Goal: Register for event/course

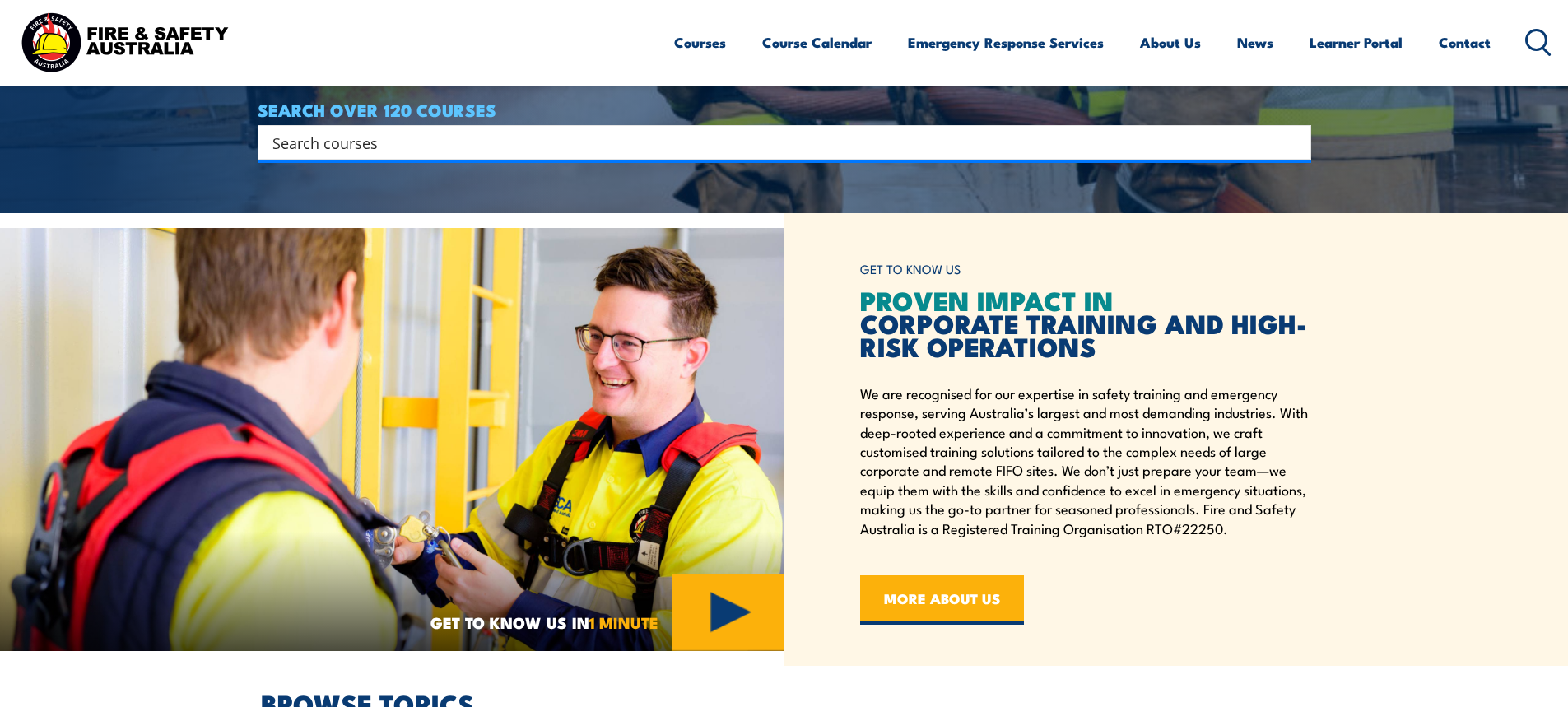
scroll to position [1070, 0]
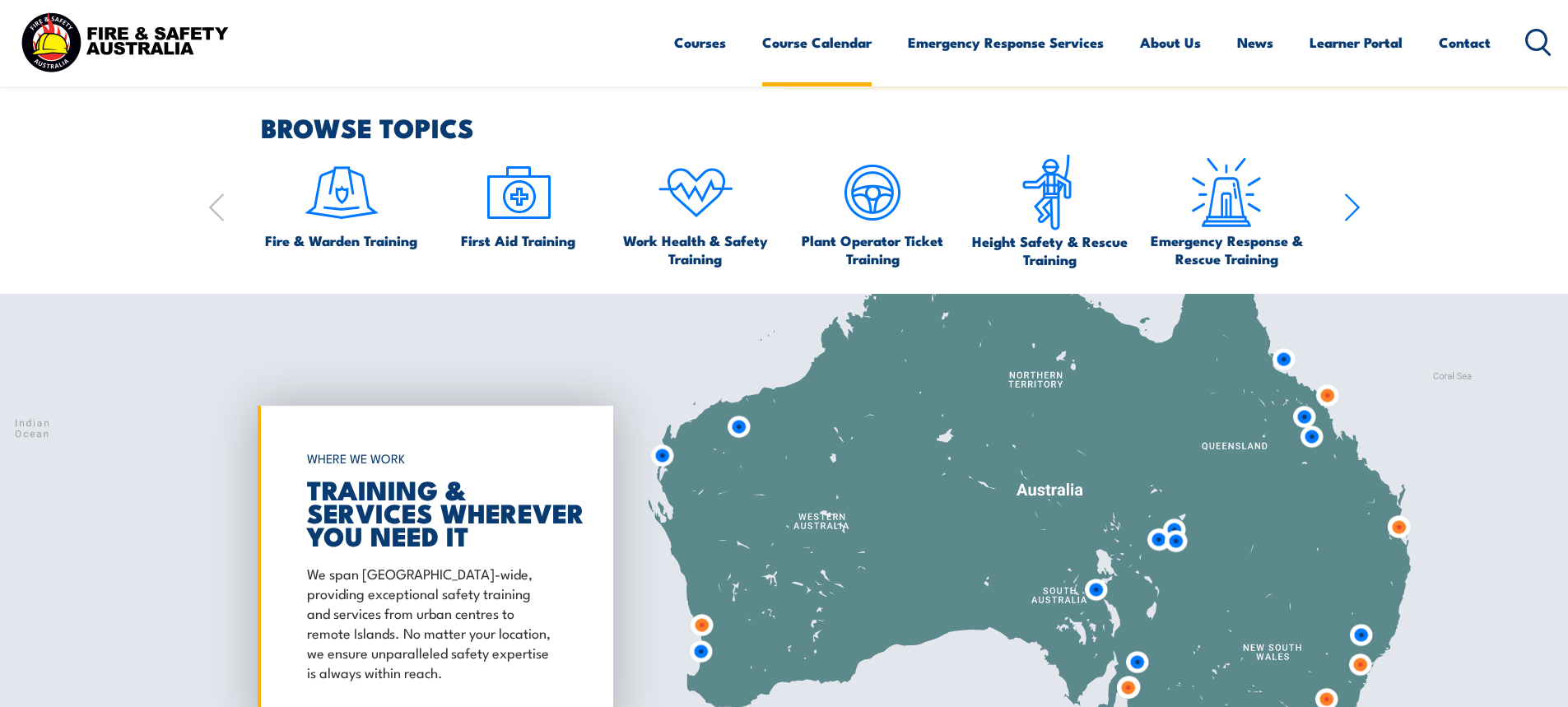
click at [835, 44] on link "Course Calendar" at bounding box center [816, 43] width 109 height 44
click at [1352, 212] on icon "button" at bounding box center [1352, 207] width 17 height 33
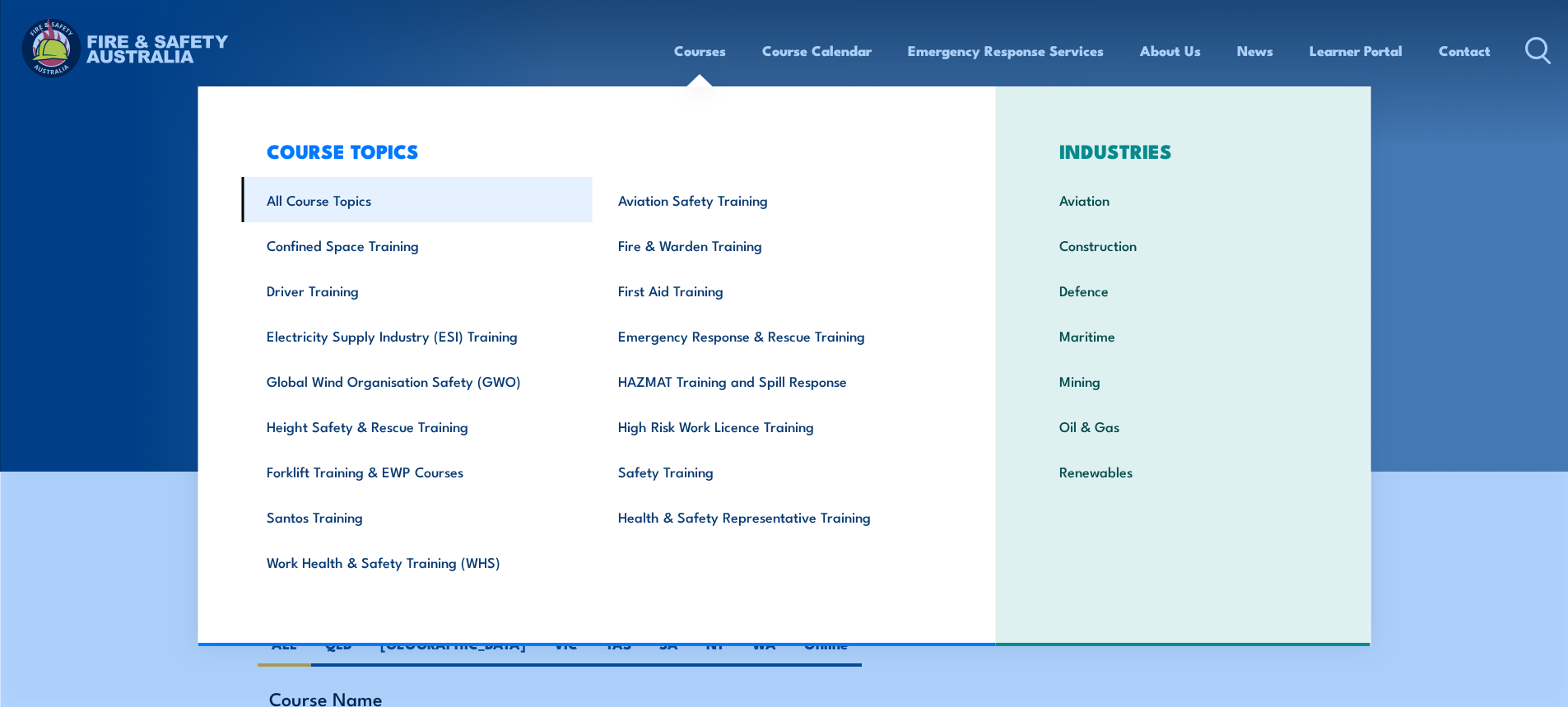
click at [313, 209] on link "All Course Topics" at bounding box center [417, 199] width 351 height 46
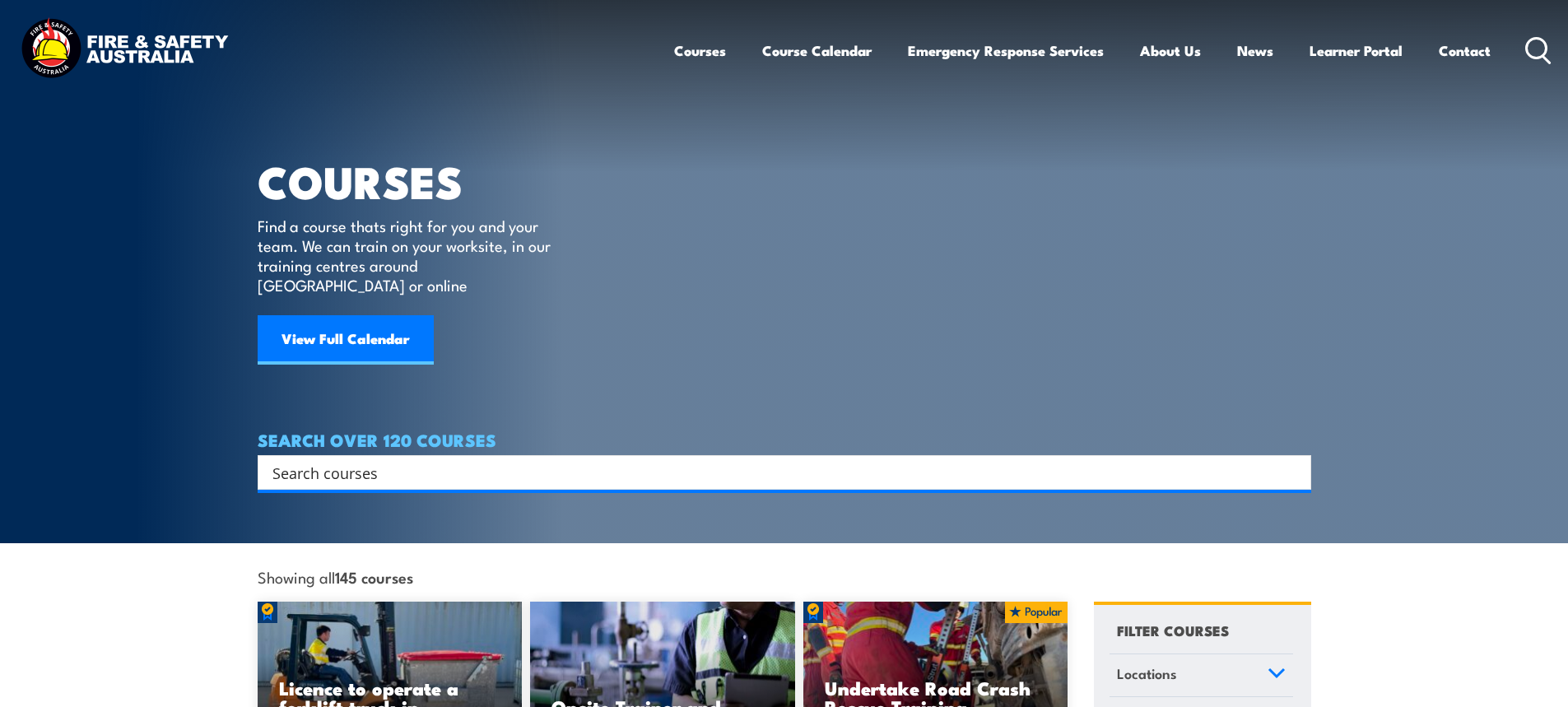
click at [400, 460] on input "Search input" at bounding box center [774, 472] width 1003 height 25
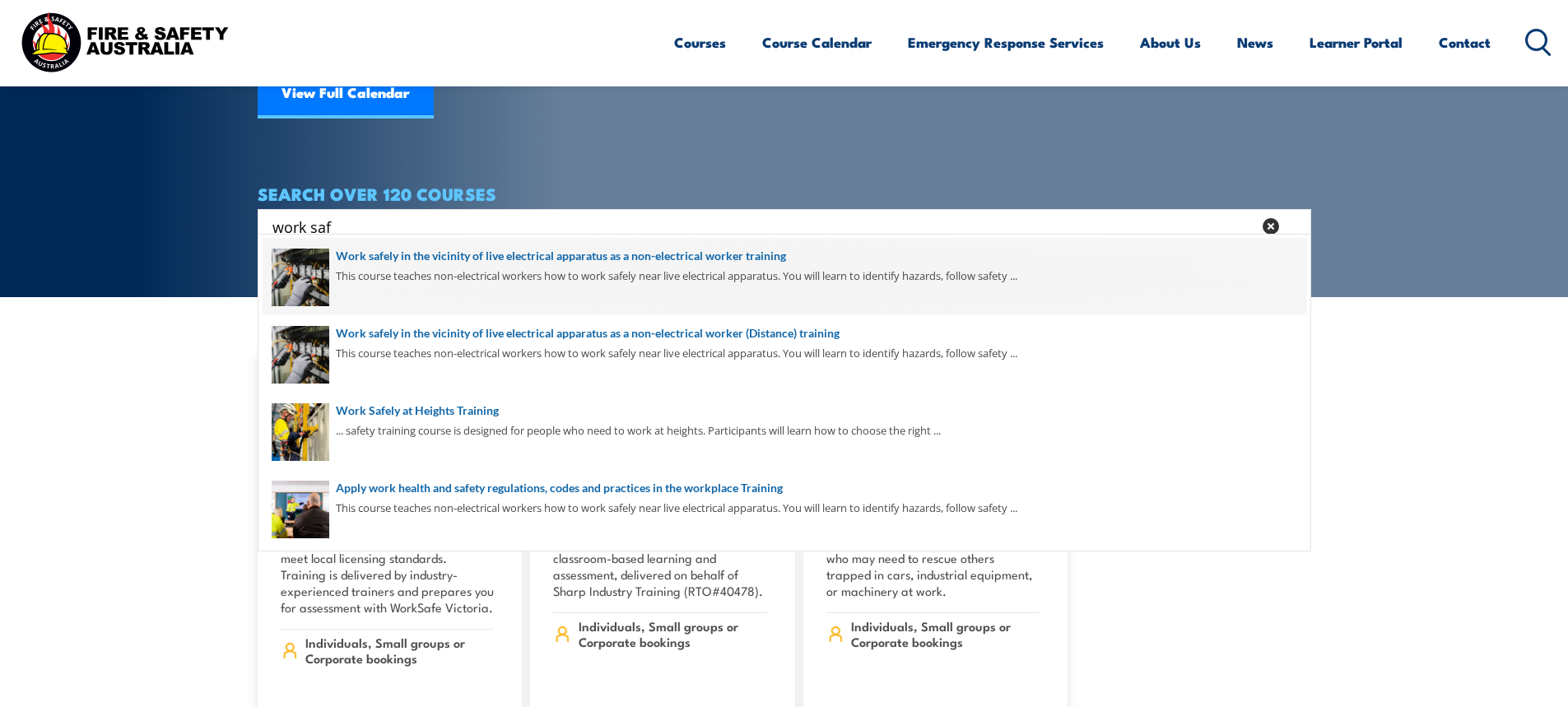
scroll to position [247, 0]
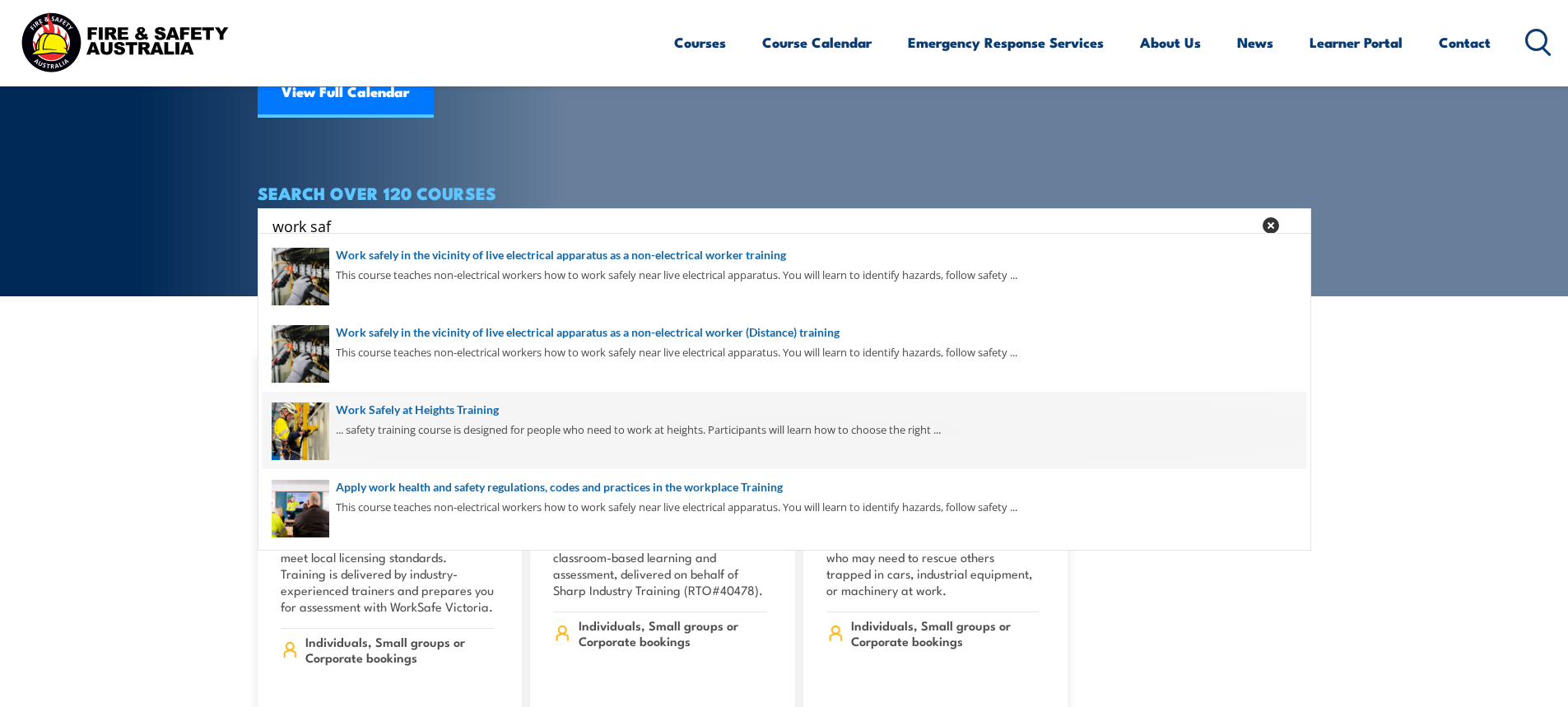
type input "work saf"
click at [443, 408] on span at bounding box center [784, 430] width 1043 height 77
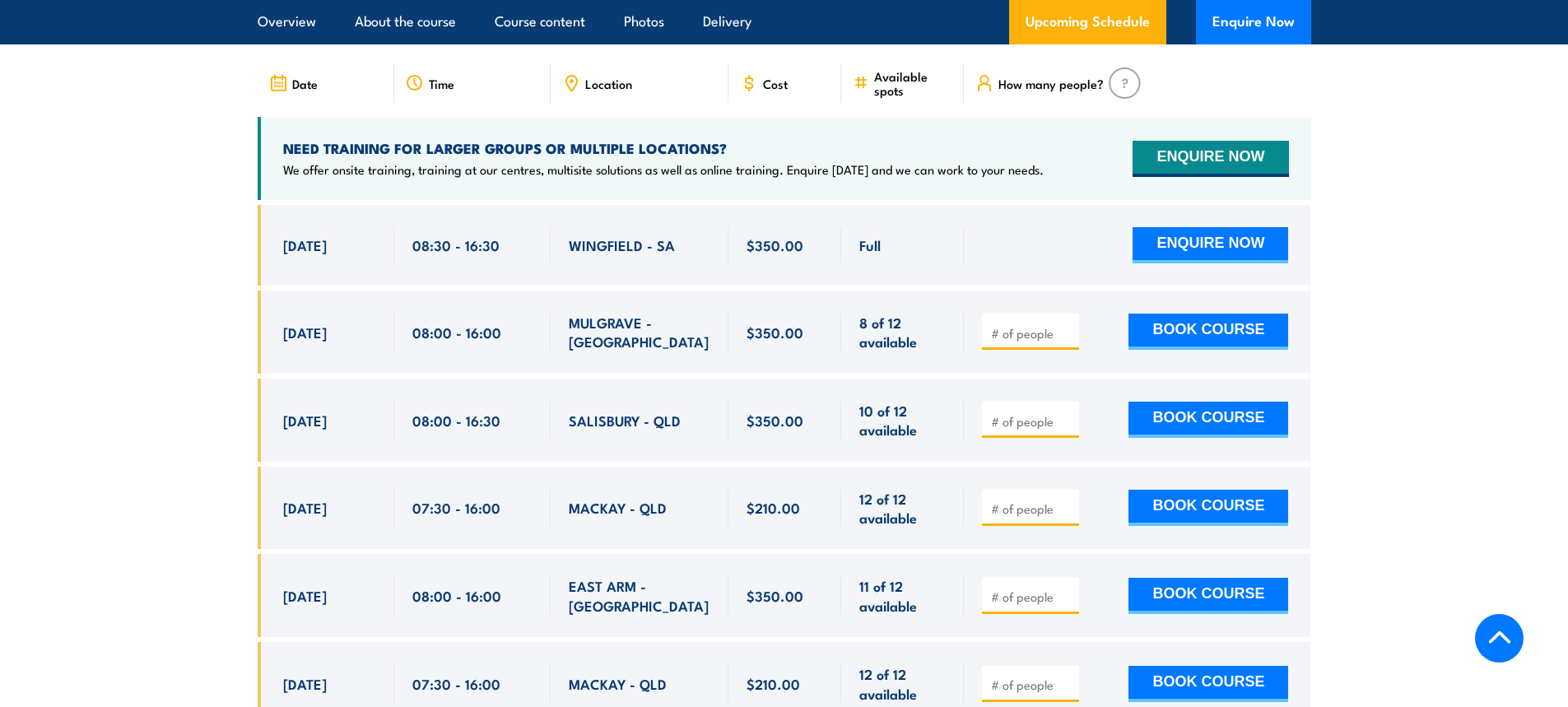
scroll to position [2551, 0]
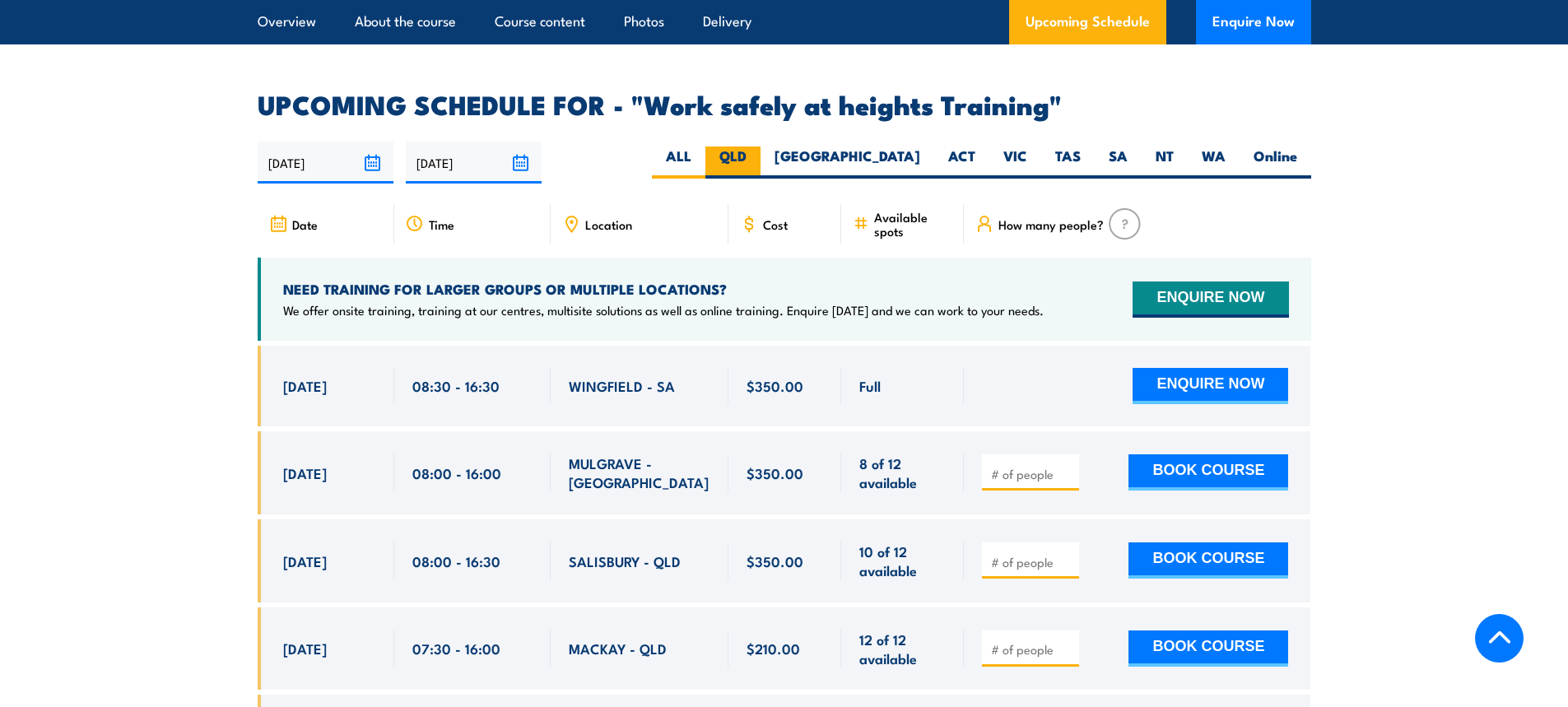
click at [761, 147] on label "QLD" at bounding box center [733, 163] width 56 height 32
click at [757, 147] on input "QLD" at bounding box center [752, 152] width 11 height 11
radio input "true"
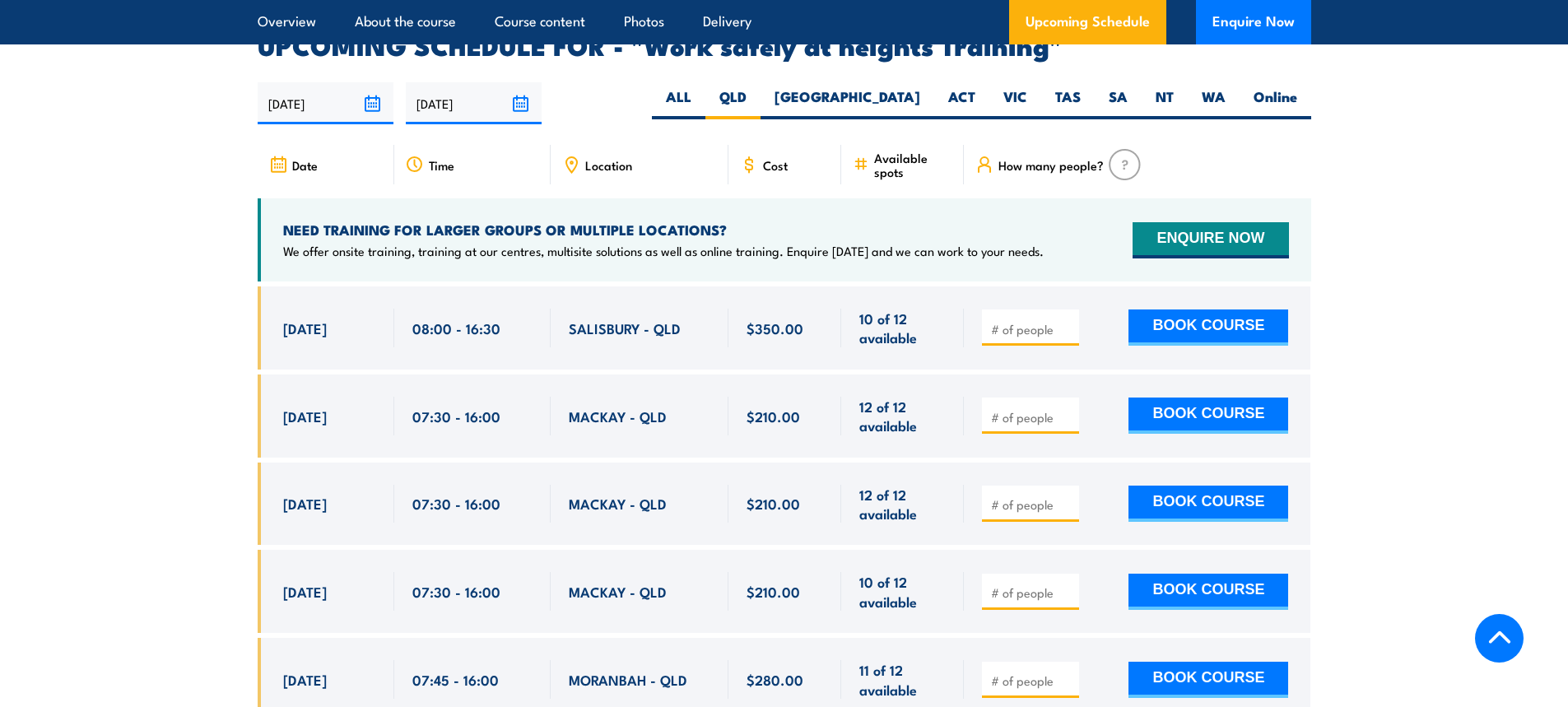
scroll to position [2619, 0]
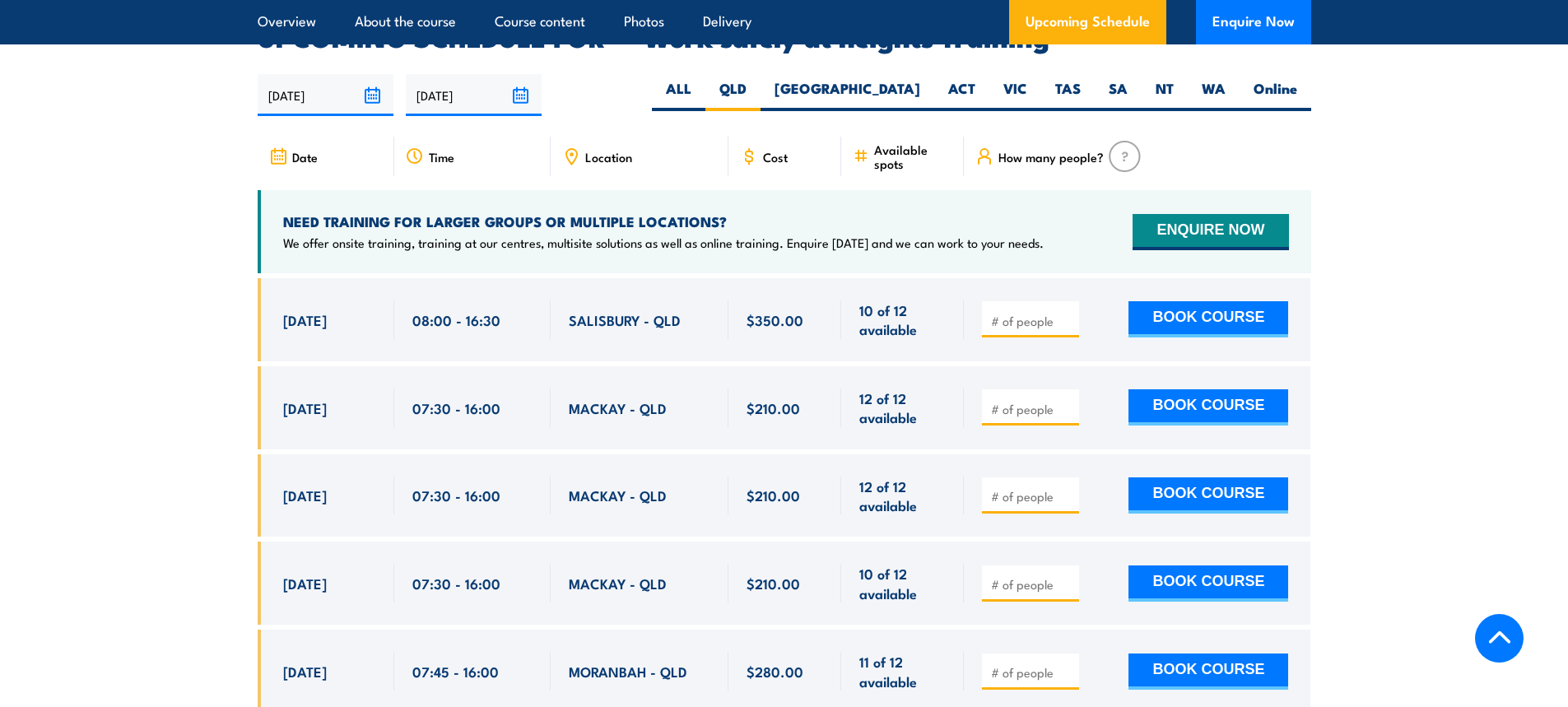
drag, startPoint x: 285, startPoint y: 385, endPoint x: 416, endPoint y: 406, distance: 132.7
click at [378, 395] on div "[DATE] 07:30 - 07:30" at bounding box center [326, 408] width 137 height 83
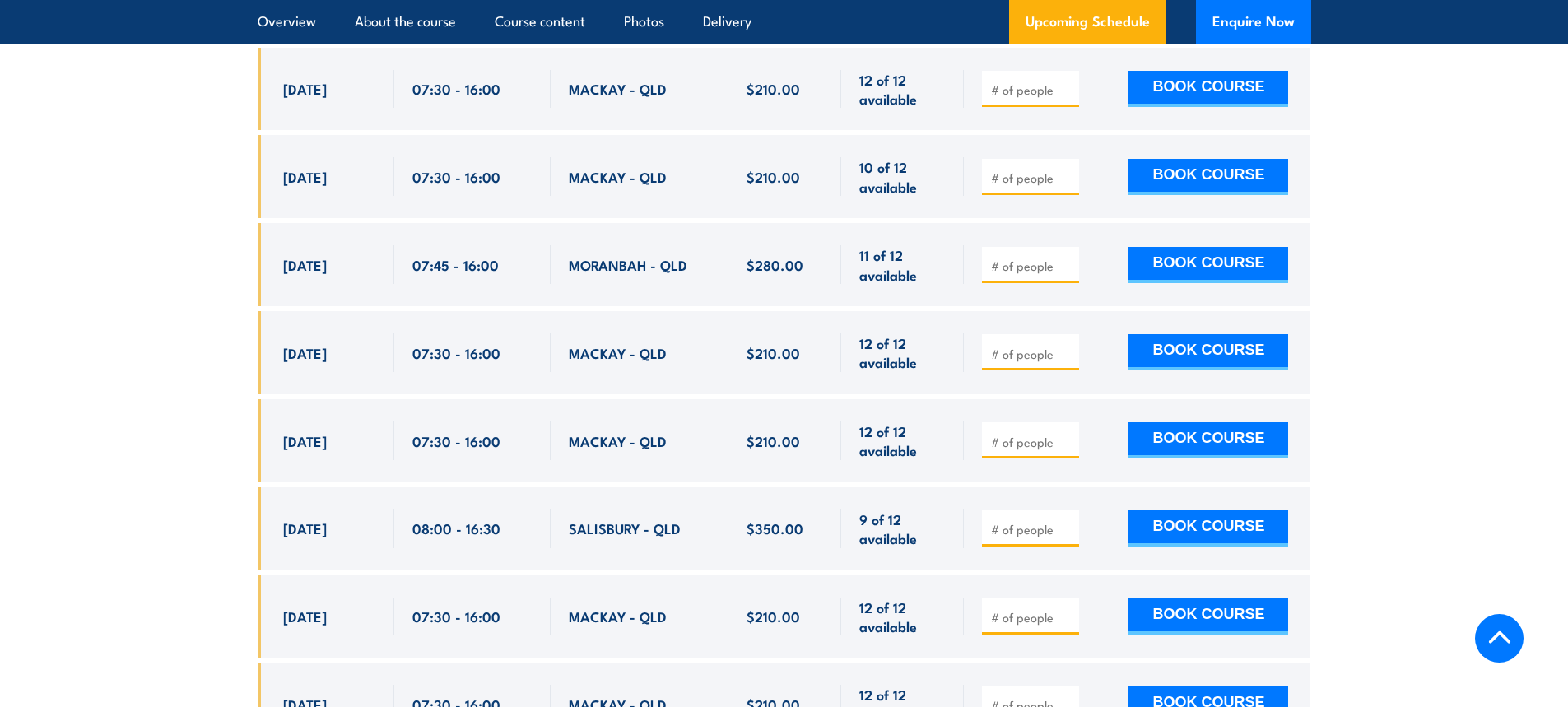
scroll to position [3029, 0]
